Goal: Task Accomplishment & Management: Manage account settings

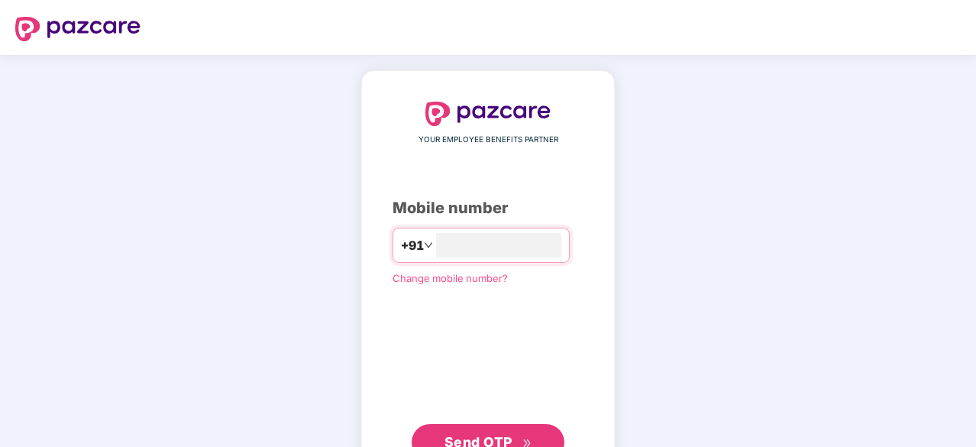
type input "**********"
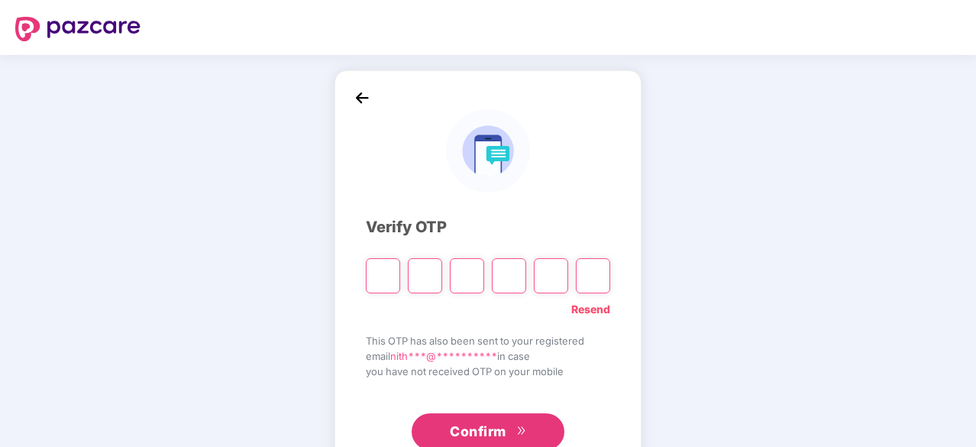
type input "*"
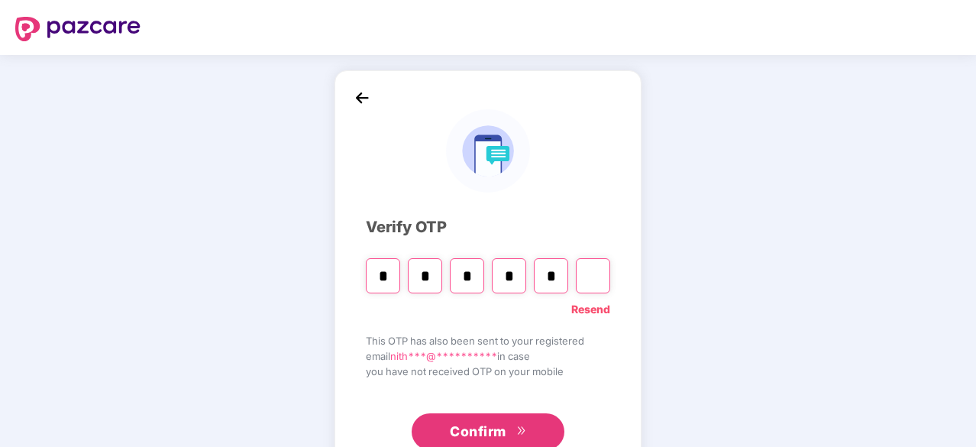
type input "*"
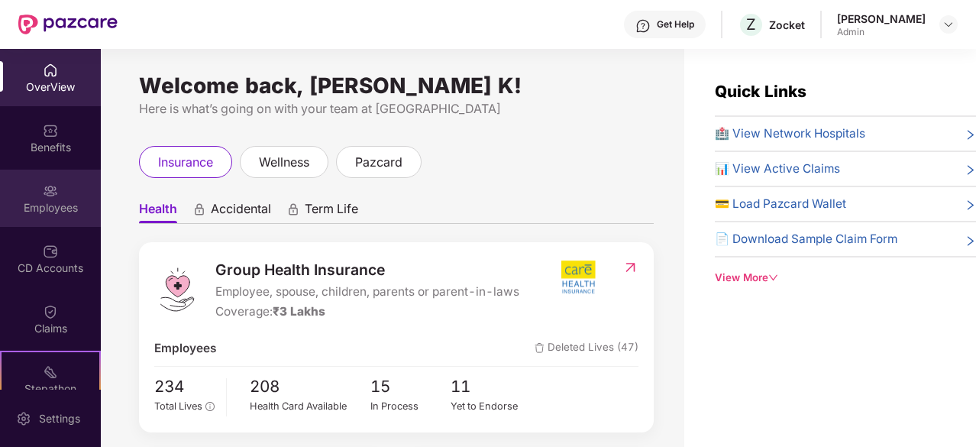
click at [70, 207] on div "Employees" at bounding box center [50, 207] width 101 height 15
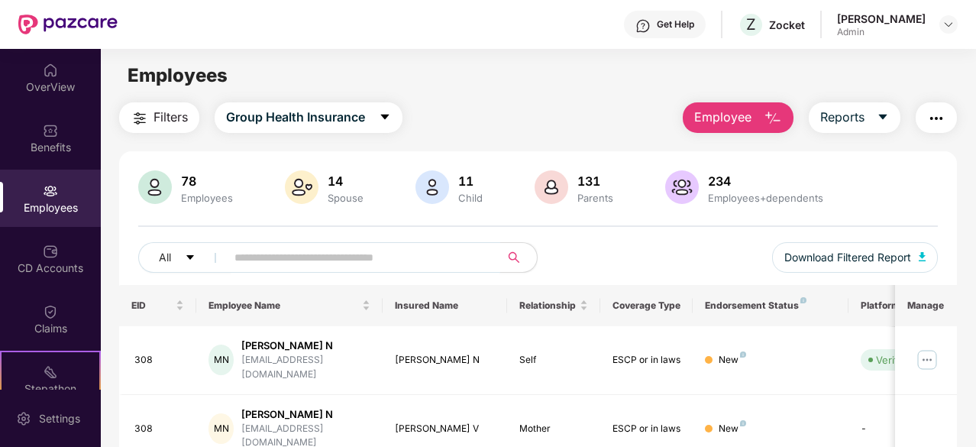
click at [300, 258] on input "text" at bounding box center [357, 257] width 245 height 23
type input "***"
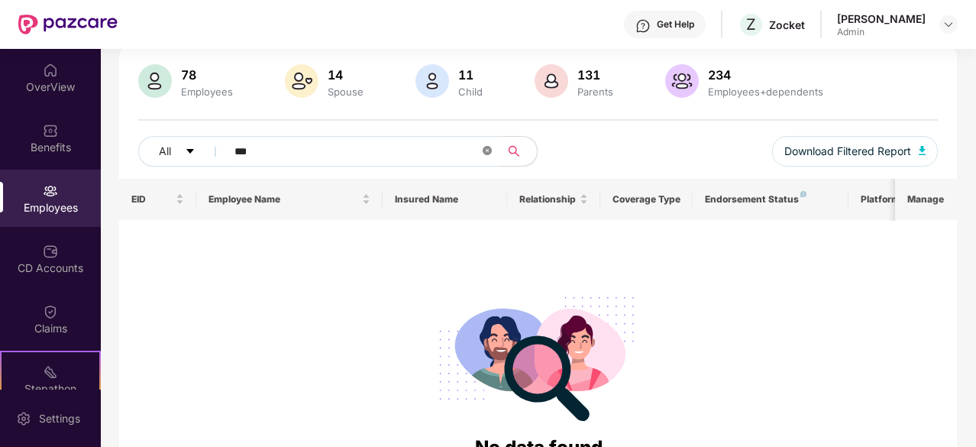
click at [490, 155] on span at bounding box center [487, 151] width 9 height 15
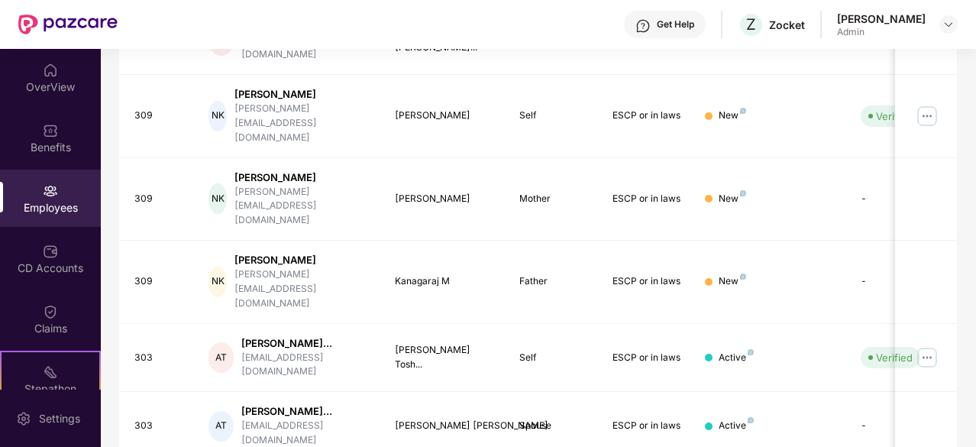
scroll to position [488, 0]
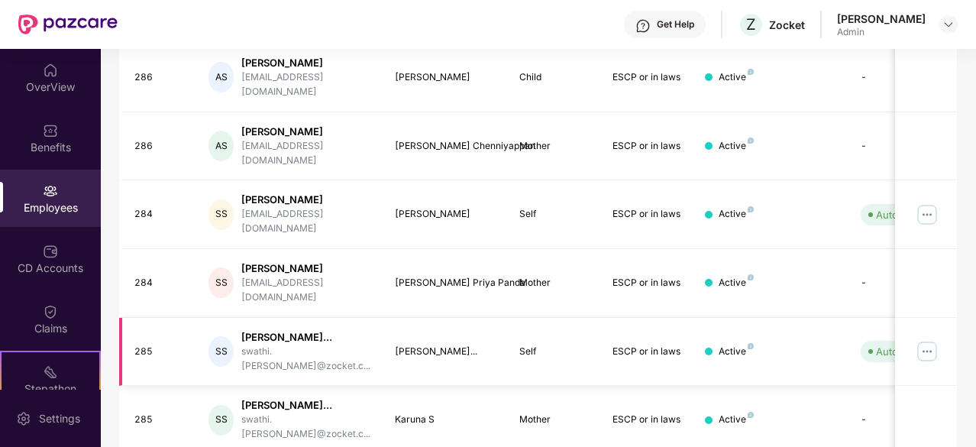
click at [923, 339] on img at bounding box center [927, 351] width 24 height 24
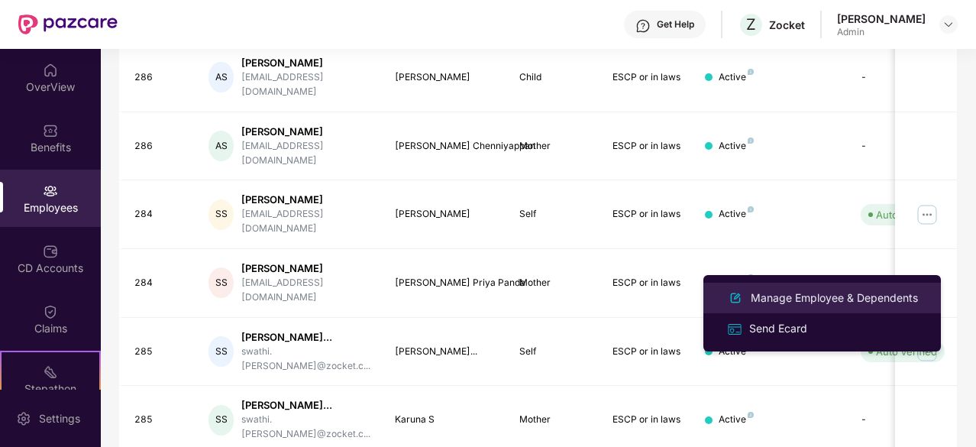
click at [853, 294] on div "Manage Employee & Dependents" at bounding box center [834, 298] width 173 height 17
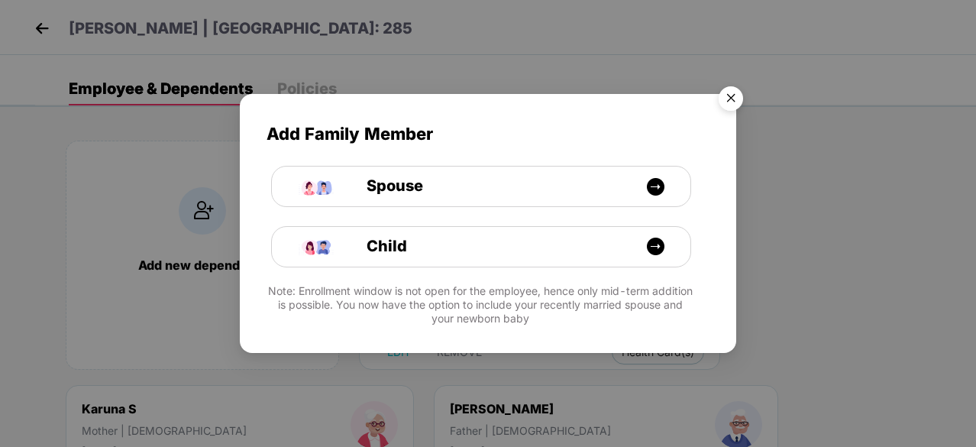
click at [741, 99] on img "Close" at bounding box center [731, 100] width 43 height 43
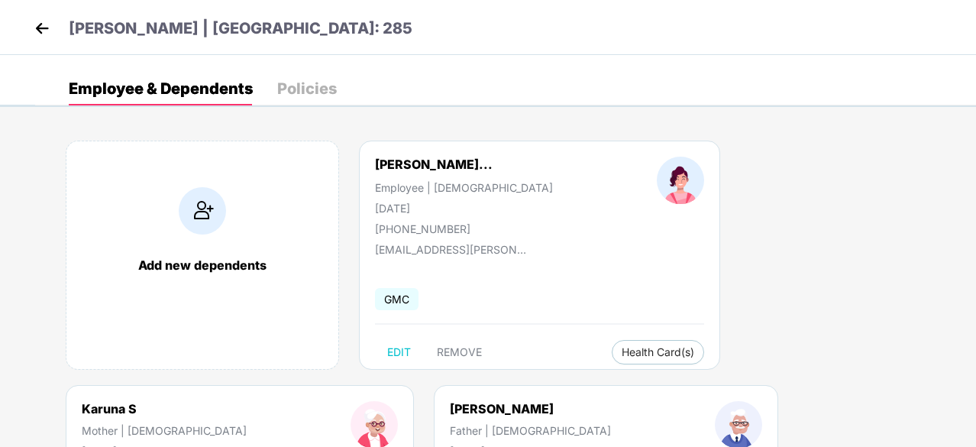
click at [47, 27] on img at bounding box center [42, 28] width 23 height 23
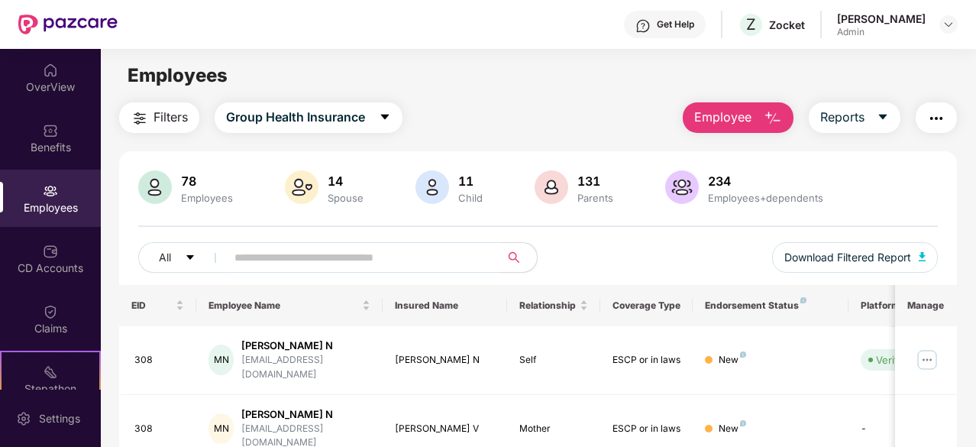
click at [431, 268] on span at bounding box center [358, 257] width 284 height 31
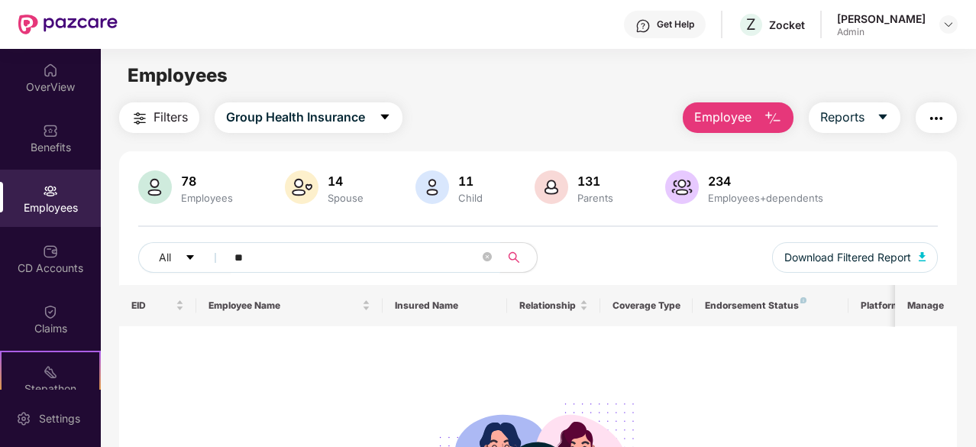
type input "*"
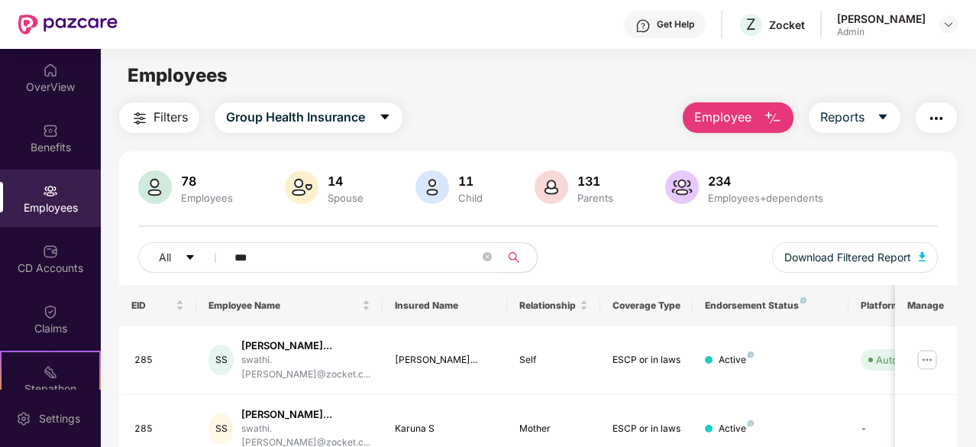
scroll to position [138, 0]
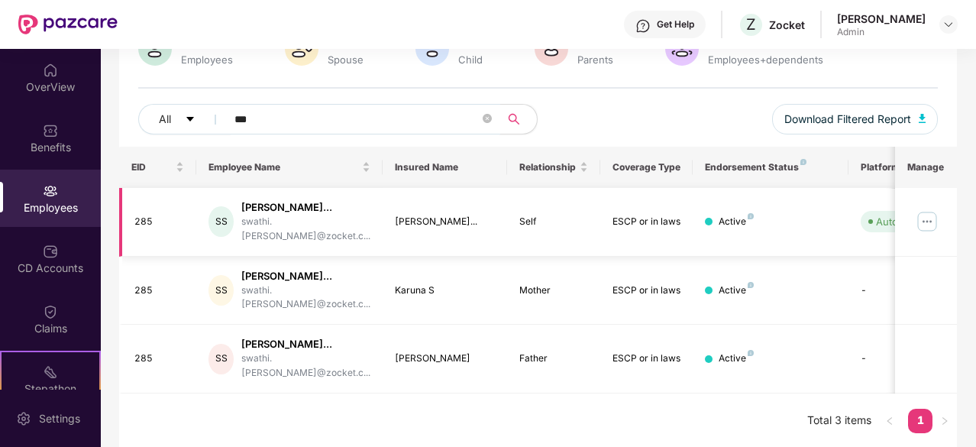
type input "***"
click at [939, 212] on img at bounding box center [927, 221] width 24 height 24
click at [662, 244] on td "ESCP or in laws" at bounding box center [647, 222] width 93 height 69
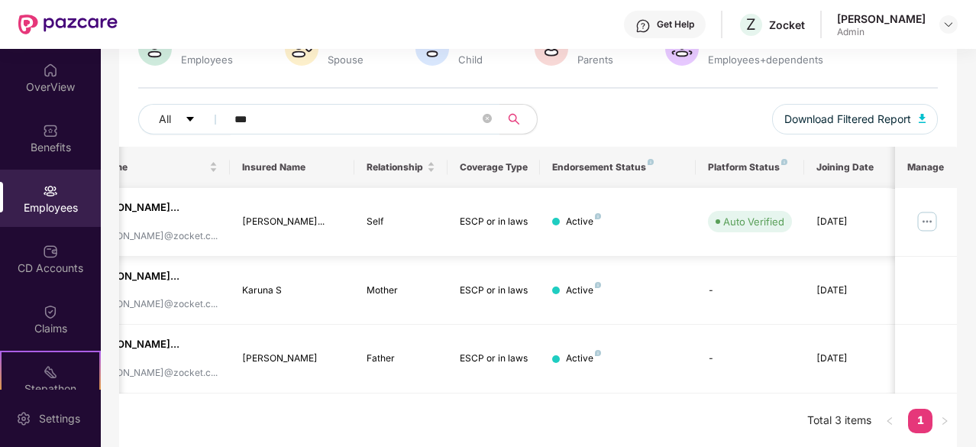
click at [940, 227] on img at bounding box center [927, 221] width 24 height 24
click at [928, 217] on img at bounding box center [927, 221] width 24 height 24
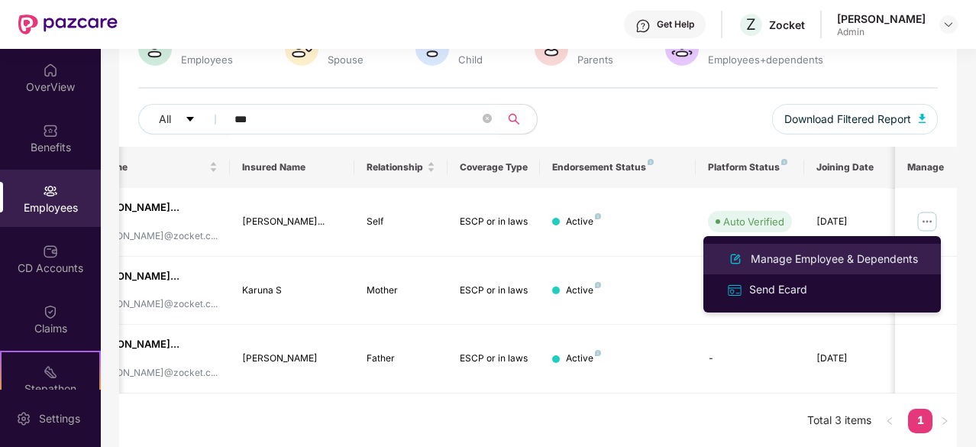
click at [843, 246] on li "Manage Employee & Dependents" at bounding box center [823, 259] width 238 height 31
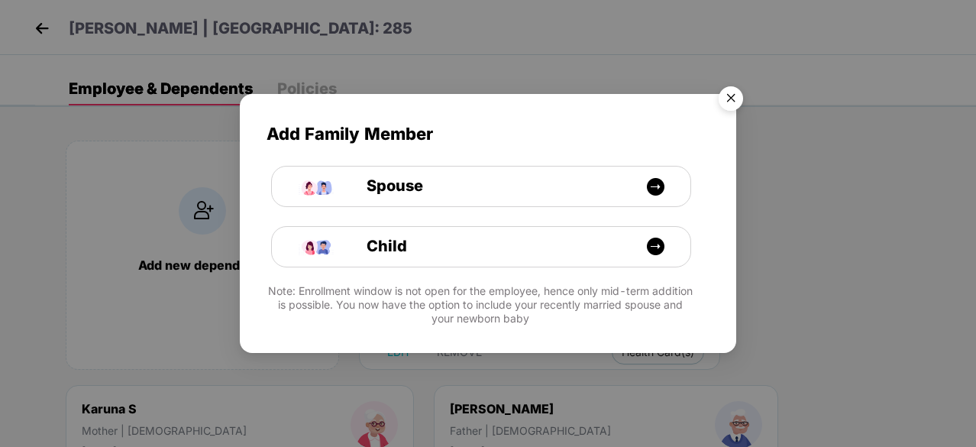
click at [729, 103] on img "Close" at bounding box center [731, 100] width 43 height 43
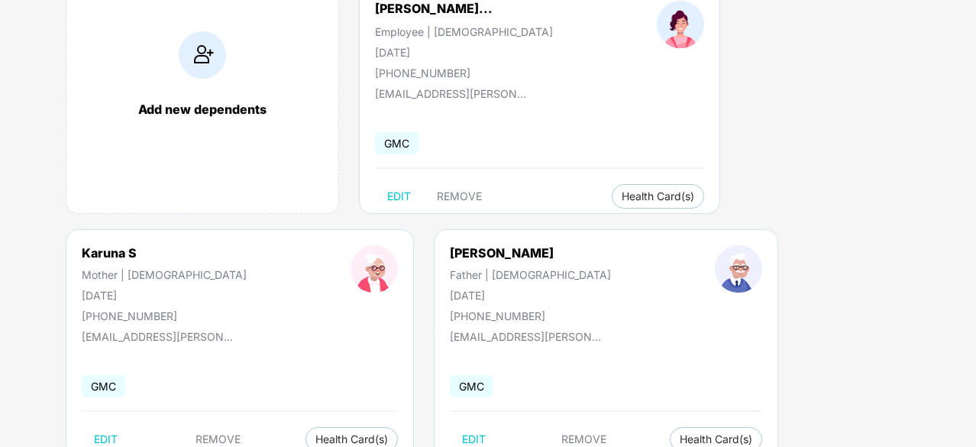
scroll to position [205, 0]
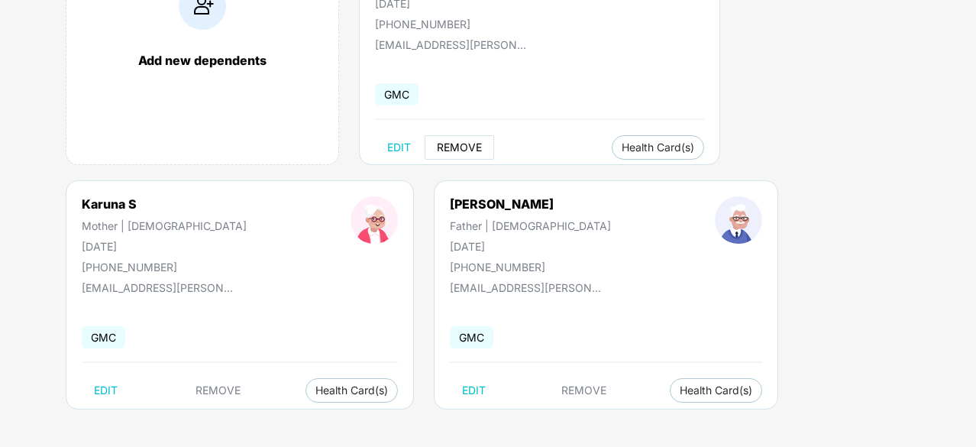
click at [460, 148] on span "REMOVE" at bounding box center [459, 147] width 45 height 12
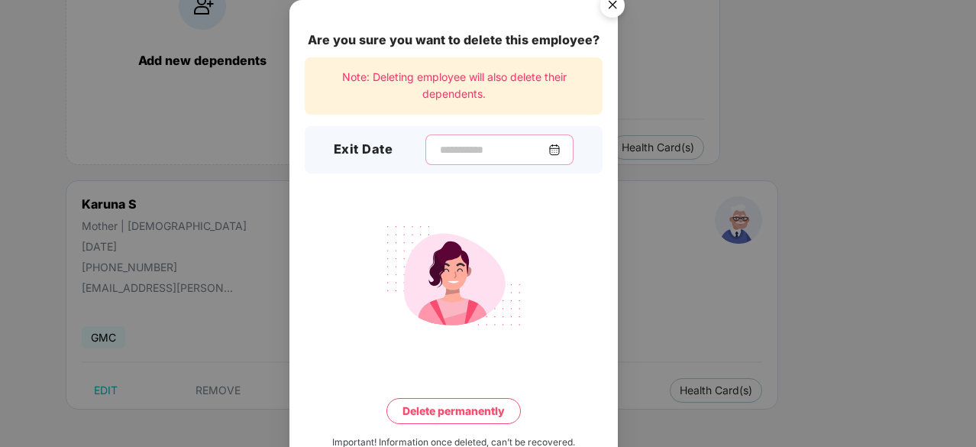
click at [460, 148] on input at bounding box center [494, 150] width 110 height 16
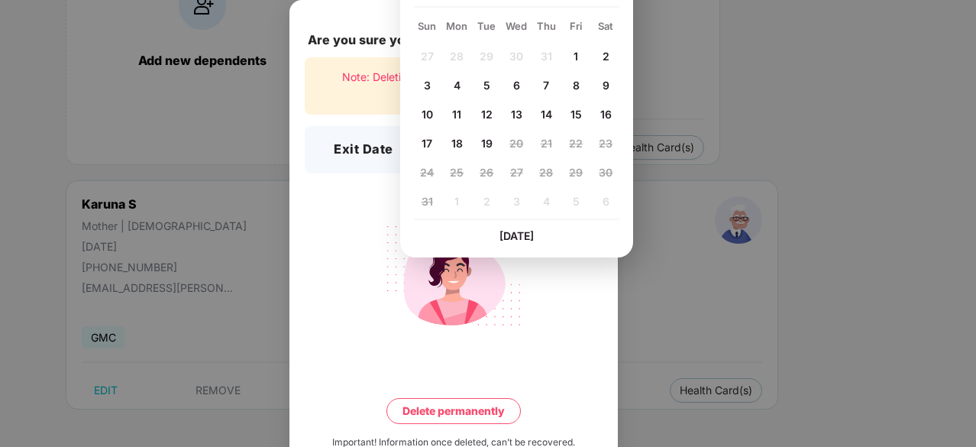
click at [538, 111] on div "14" at bounding box center [546, 113] width 23 height 23
type input "**********"
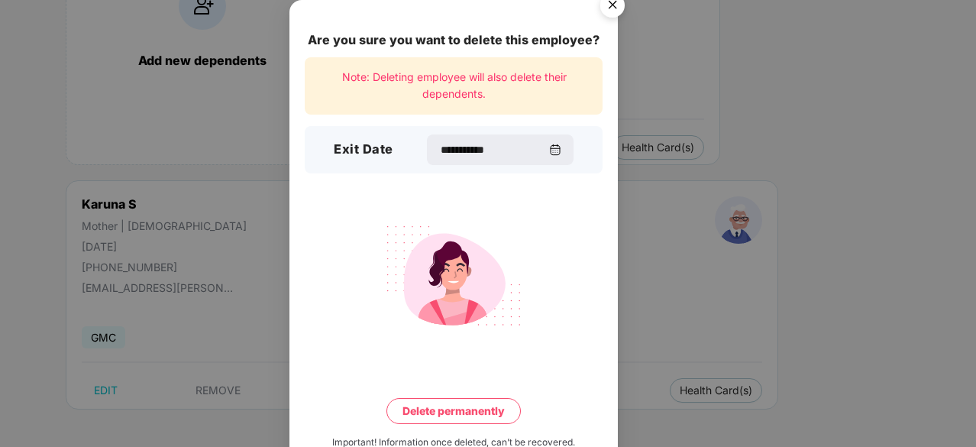
scroll to position [40, 0]
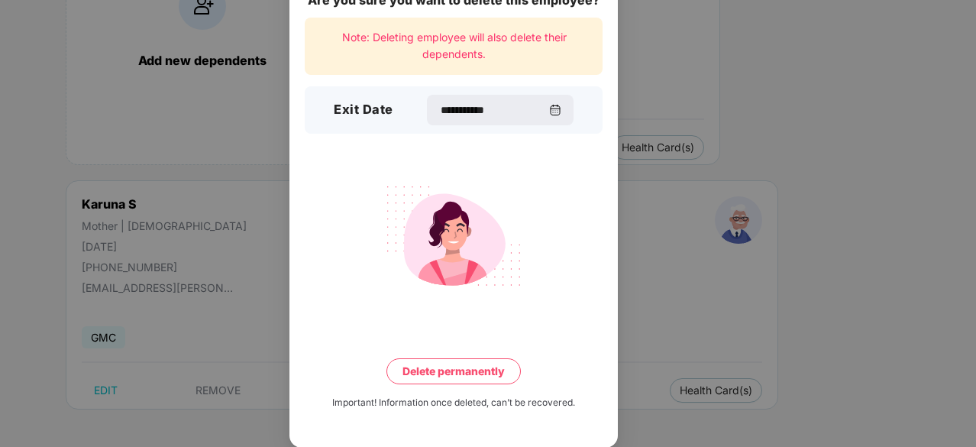
click at [456, 368] on button "Delete permanently" at bounding box center [454, 371] width 134 height 26
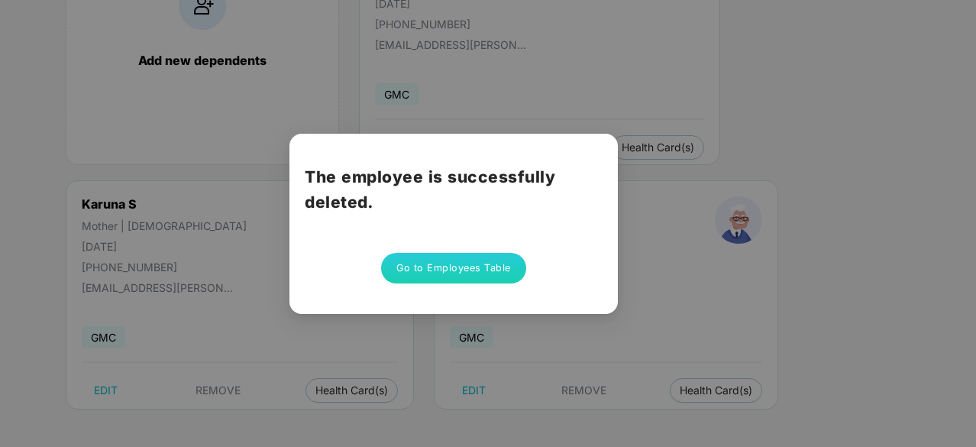
click at [448, 270] on button "Go to Employees Table" at bounding box center [453, 268] width 145 height 31
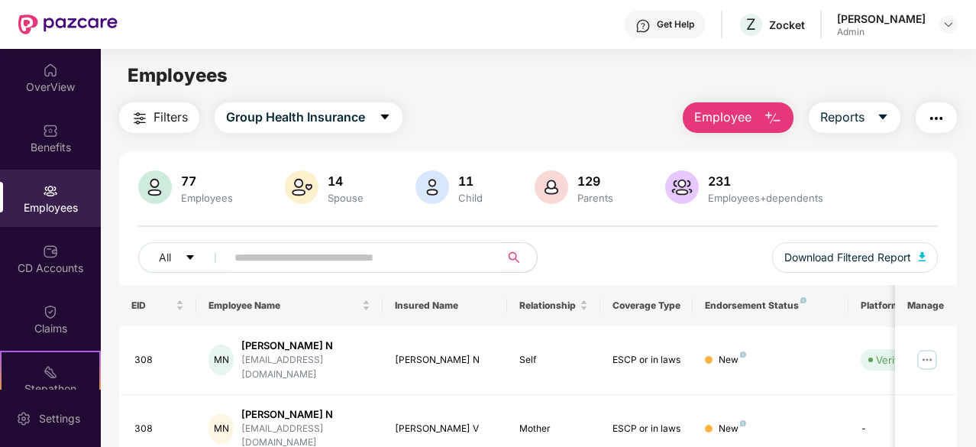
click at [387, 266] on input "text" at bounding box center [357, 257] width 245 height 23
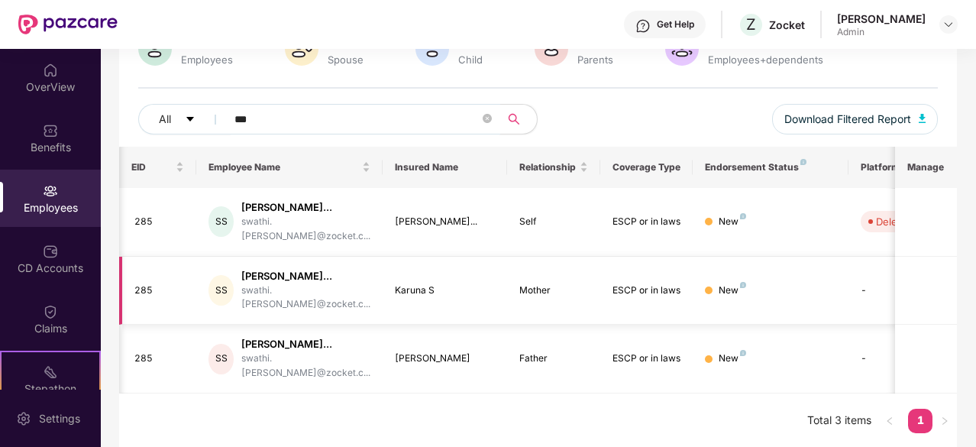
scroll to position [0, 1]
type input "***"
click at [275, 274] on div "[PERSON_NAME]..." at bounding box center [305, 276] width 129 height 15
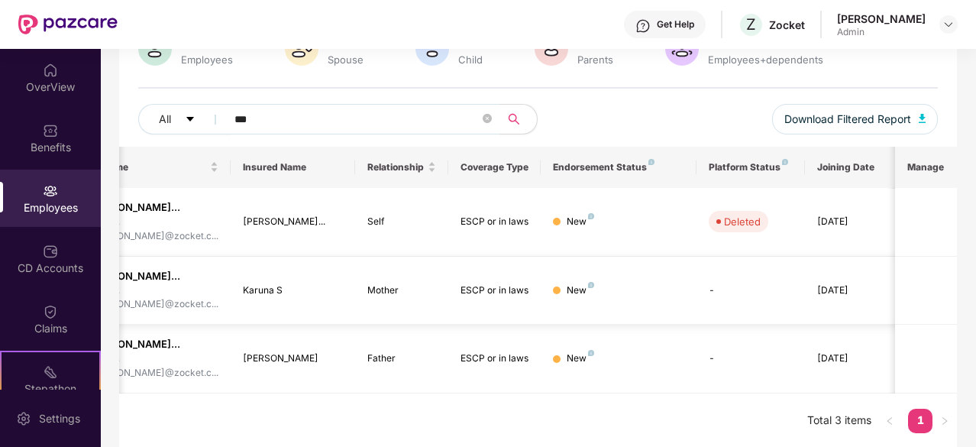
scroll to position [0, 153]
click at [928, 278] on td at bounding box center [926, 291] width 62 height 69
click at [854, 370] on td "[DATE]" at bounding box center [851, 359] width 93 height 69
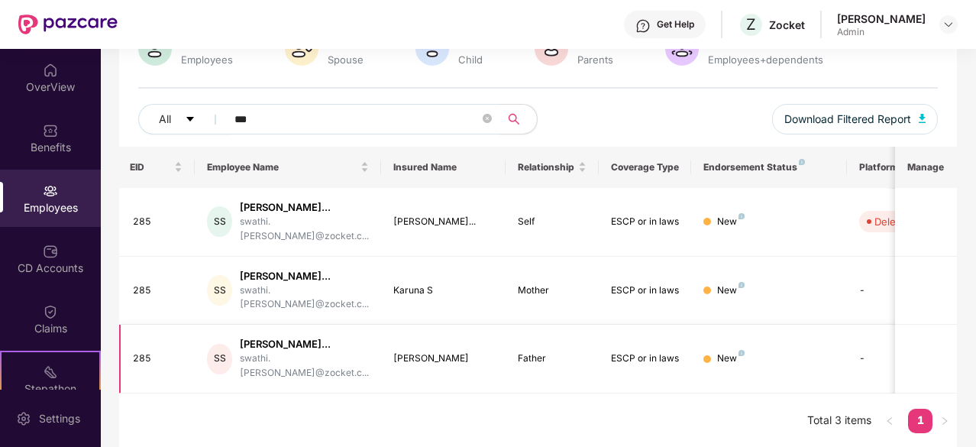
scroll to position [0, 0]
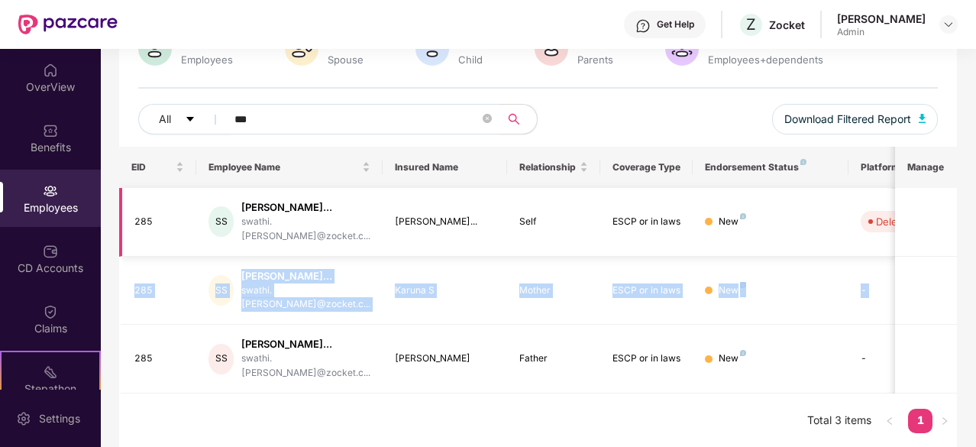
drag, startPoint x: 918, startPoint y: 279, endPoint x: 898, endPoint y: 205, distance: 76.7
click at [898, 205] on tbody "285 SS [PERSON_NAME]... swathi.[PERSON_NAME]@zocket.c... [PERSON_NAME]... Self …" at bounding box center [615, 291] width 993 height 206
click at [856, 265] on td "-" at bounding box center [903, 291] width 108 height 69
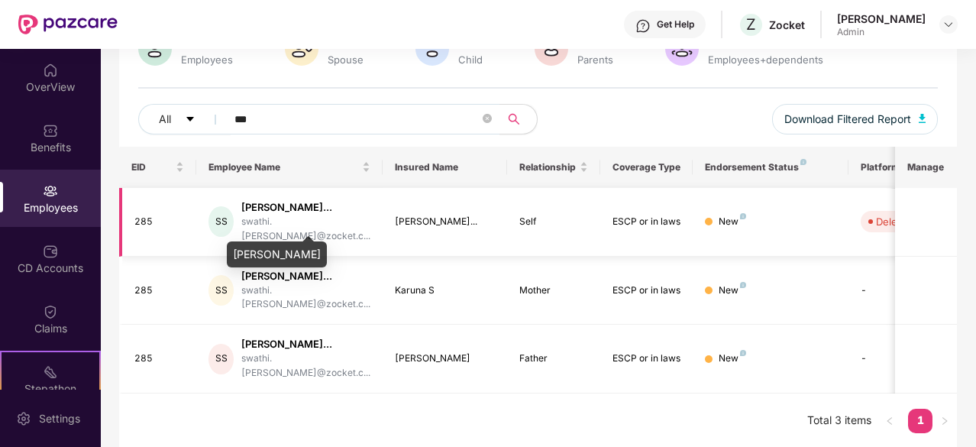
click at [325, 215] on div "[PERSON_NAME]..." at bounding box center [305, 207] width 129 height 15
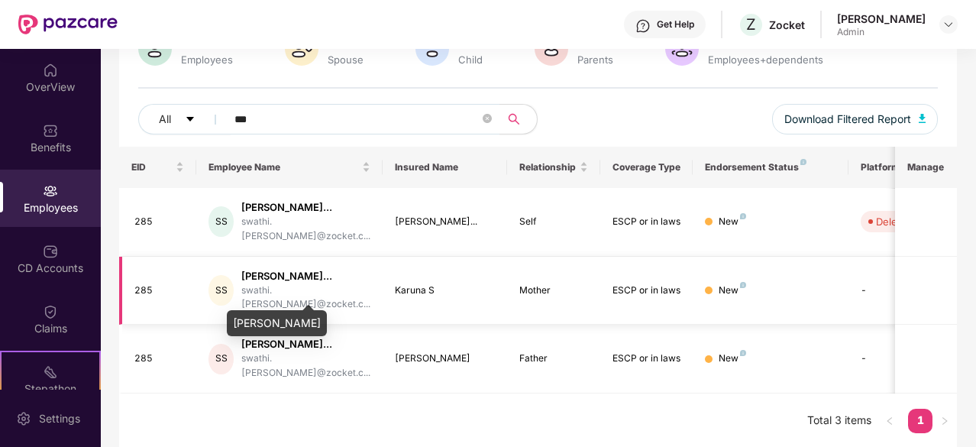
click at [309, 271] on div "[PERSON_NAME]..." at bounding box center [305, 276] width 129 height 15
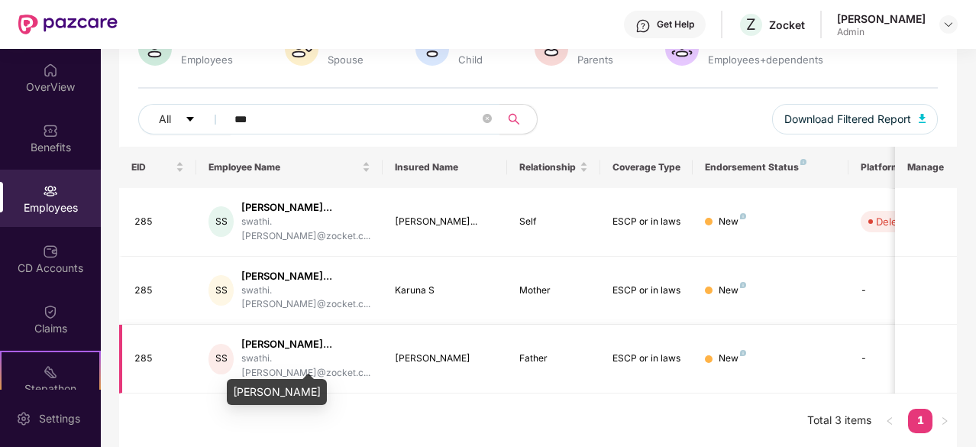
click at [309, 351] on div "[PERSON_NAME]..." at bounding box center [305, 344] width 129 height 15
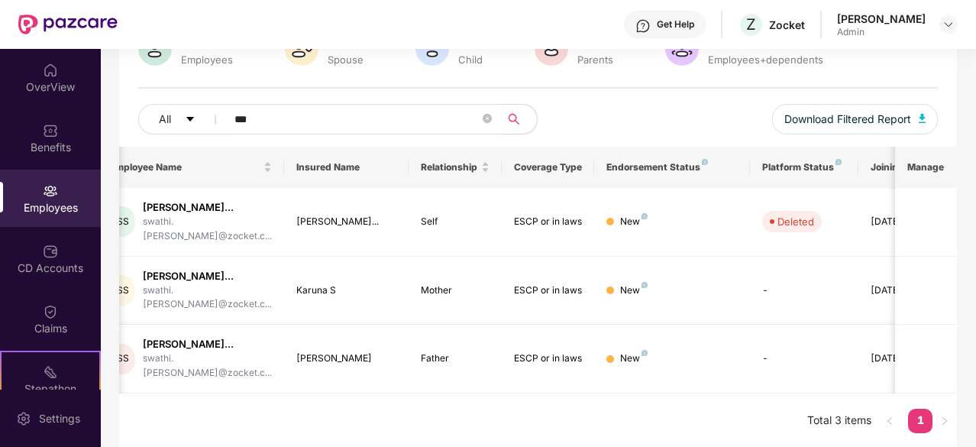
scroll to position [0, 153]
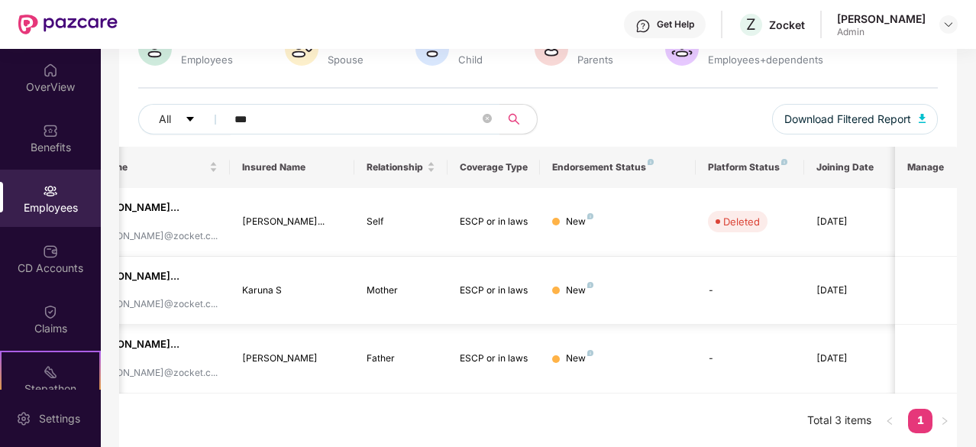
click at [833, 317] on td "[DATE]" at bounding box center [851, 291] width 93 height 69
click at [830, 354] on div "[DATE]" at bounding box center [851, 358] width 69 height 15
click at [485, 118] on icon "close-circle" at bounding box center [487, 118] width 9 height 9
